Goal: Book appointment/travel/reservation

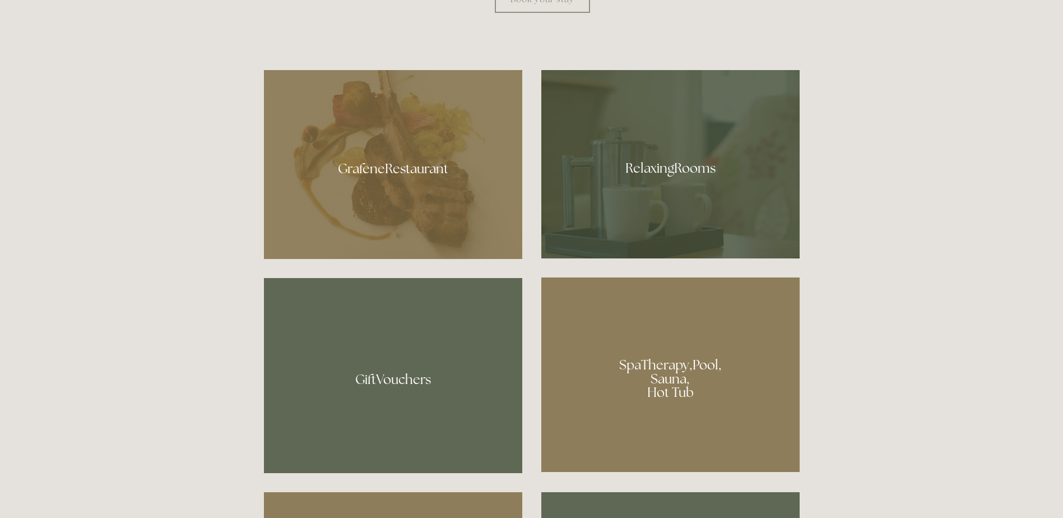
scroll to position [728, 0]
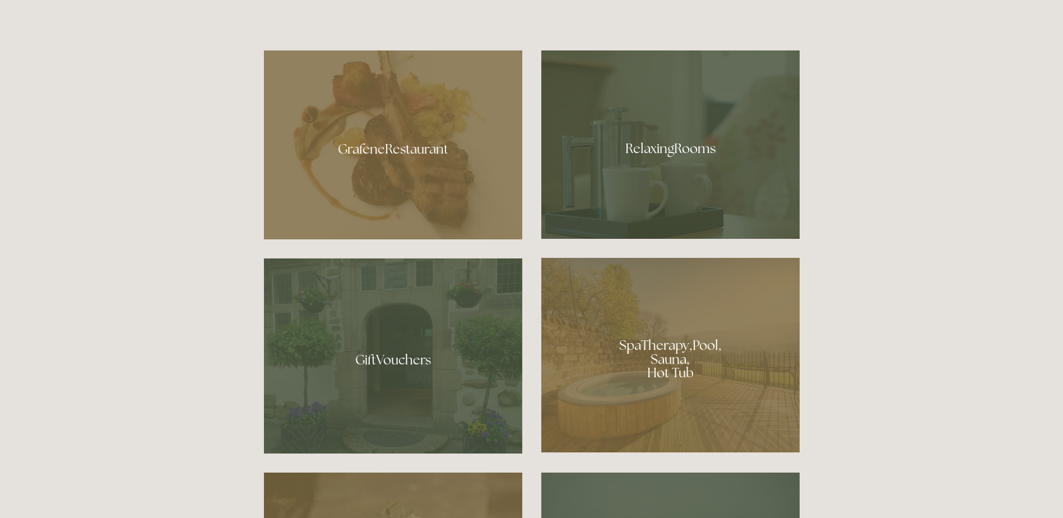
click at [654, 345] on div at bounding box center [670, 355] width 258 height 194
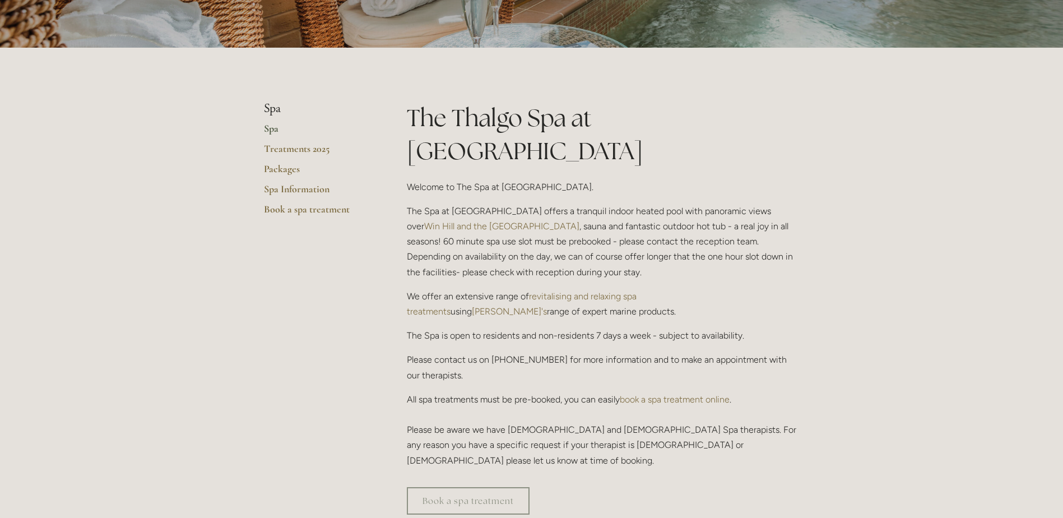
scroll to position [168, 0]
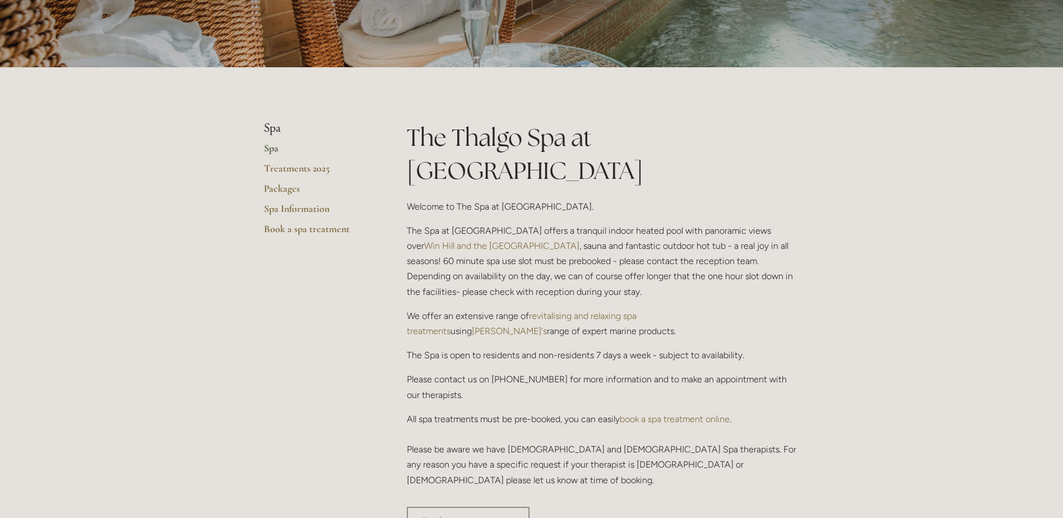
click at [598, 310] on link "revitalising and relaxing spa treatments" at bounding box center [523, 323] width 232 height 26
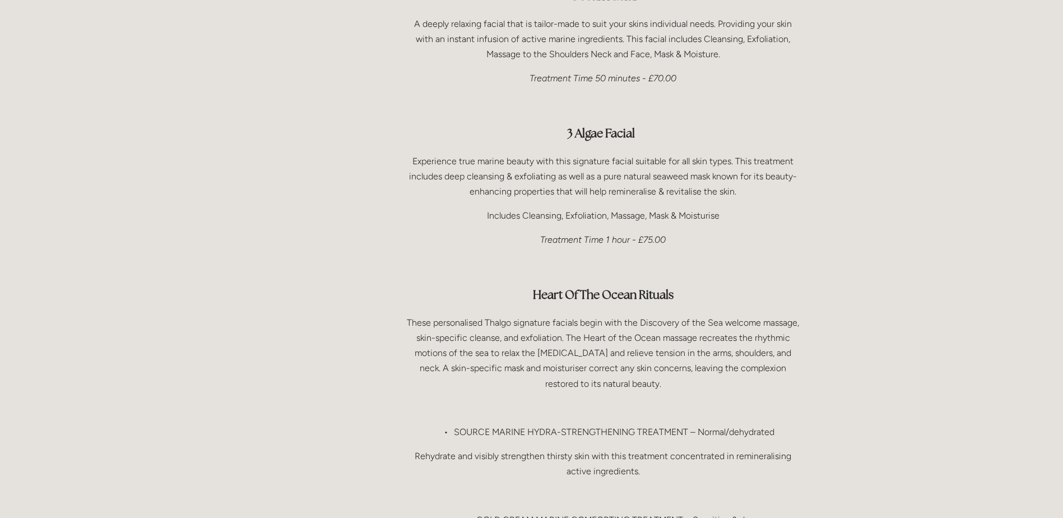
scroll to position [897, 0]
